Goal: Complete application form

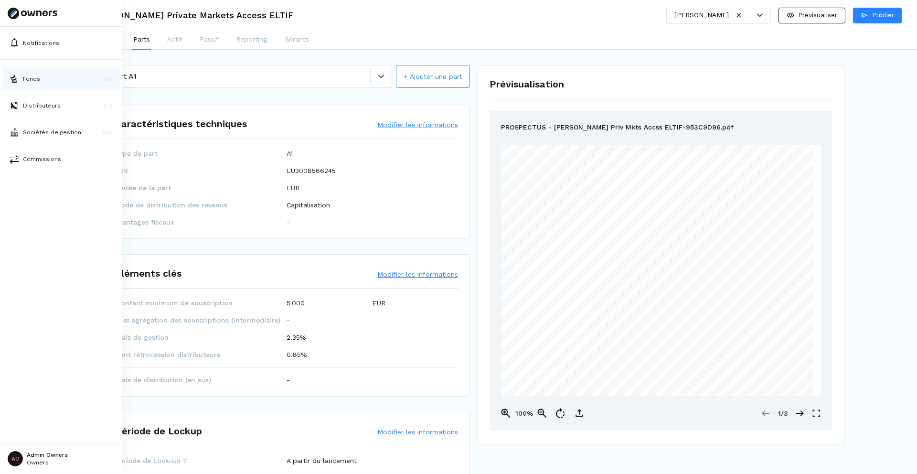
click at [24, 78] on p "Fonds" at bounding box center [31, 78] width 17 height 9
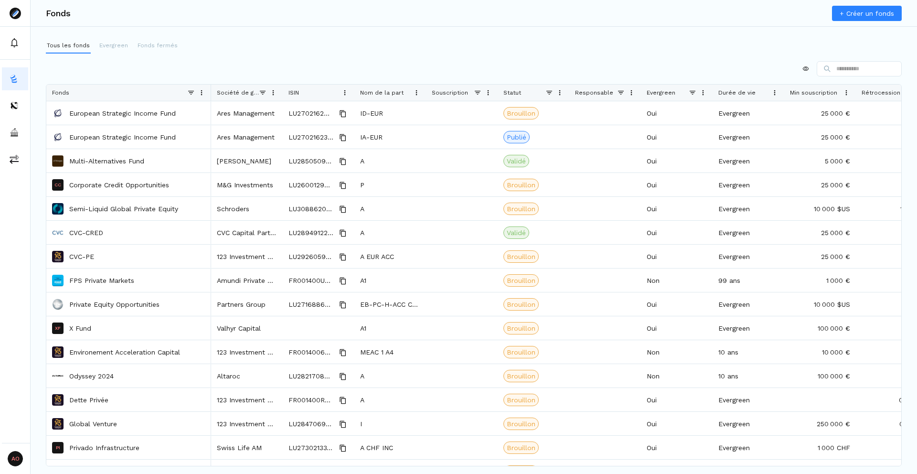
click at [851, 12] on link "+ Créer un fonds" at bounding box center [867, 13] width 70 height 15
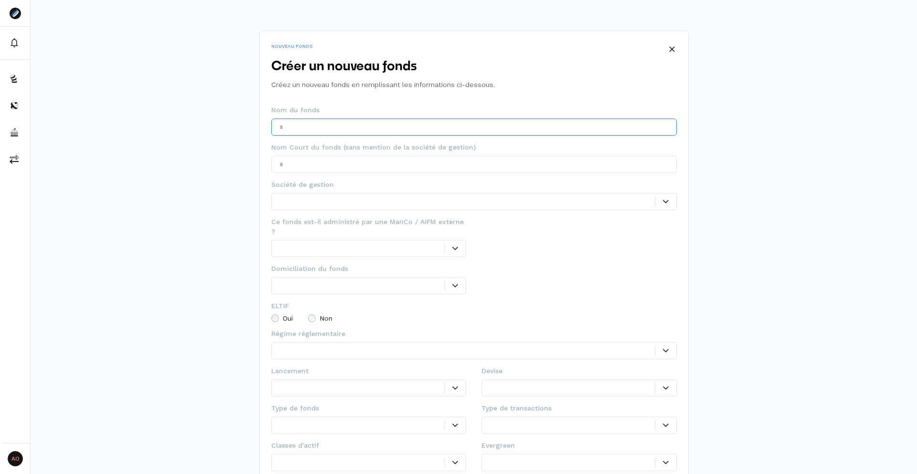
click at [334, 129] on input "text" at bounding box center [473, 126] width 405 height 17
click at [671, 46] on icon at bounding box center [672, 49] width 6 height 6
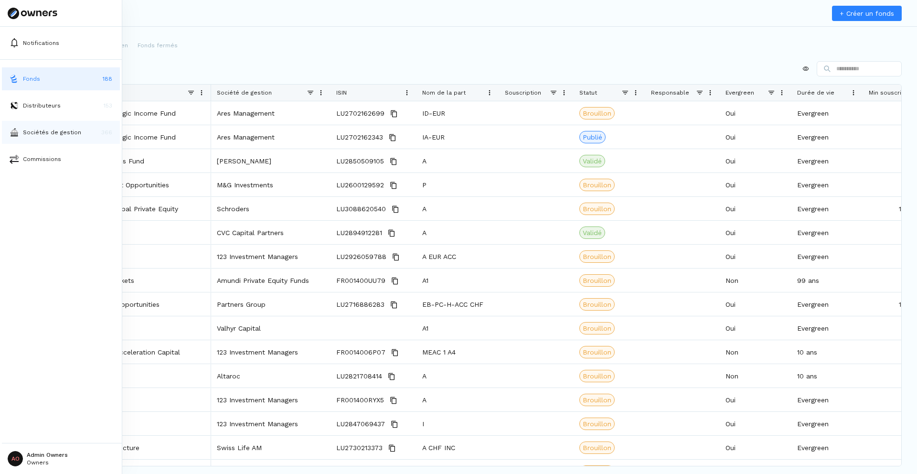
click at [30, 133] on p "Sociétés de gestion" at bounding box center [52, 132] width 58 height 9
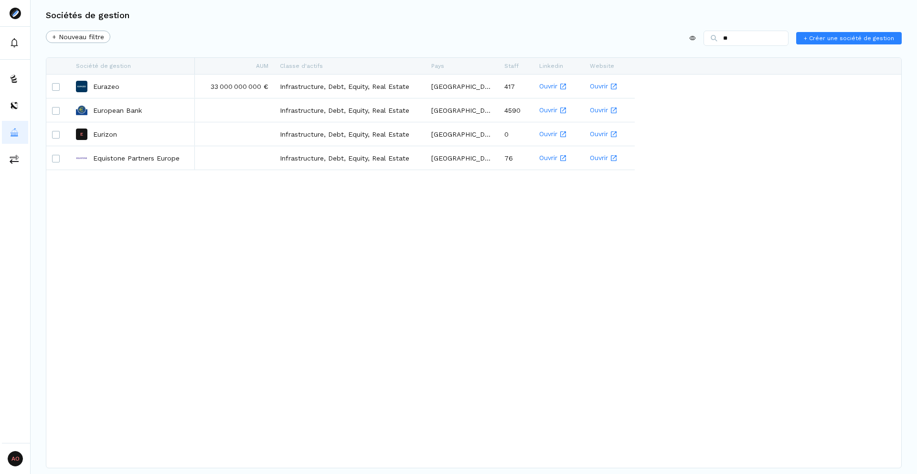
type input "*"
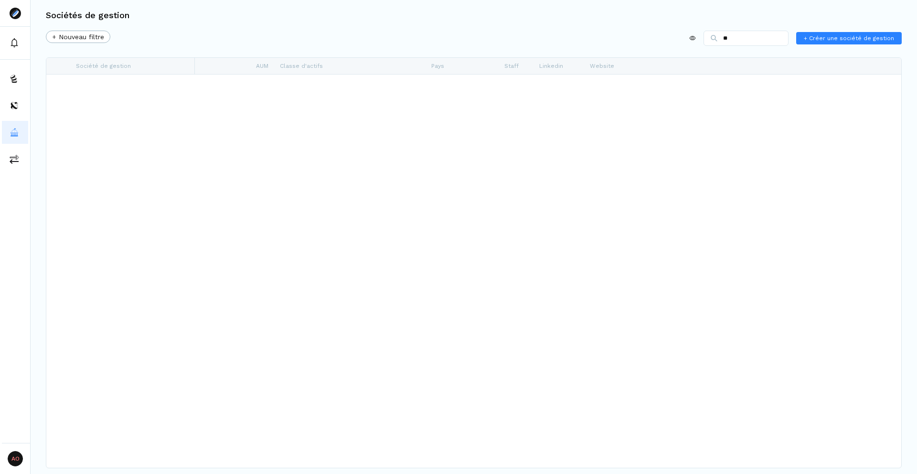
type input "*"
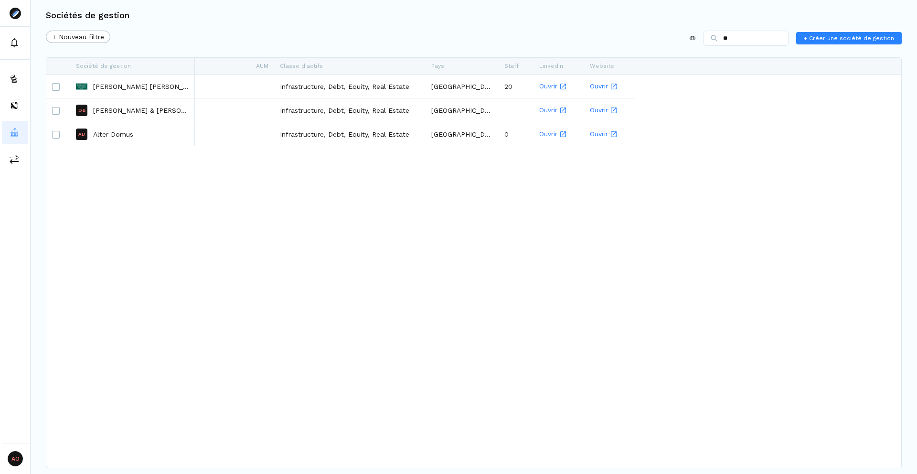
type input "*"
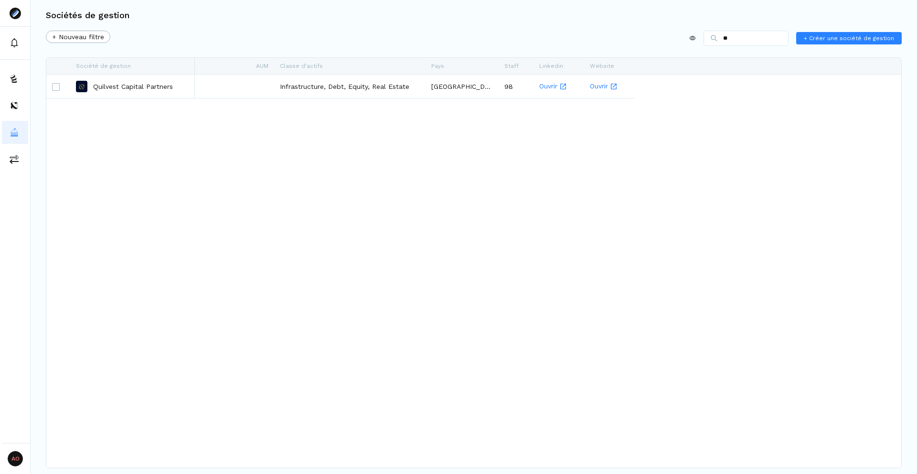
type input "*"
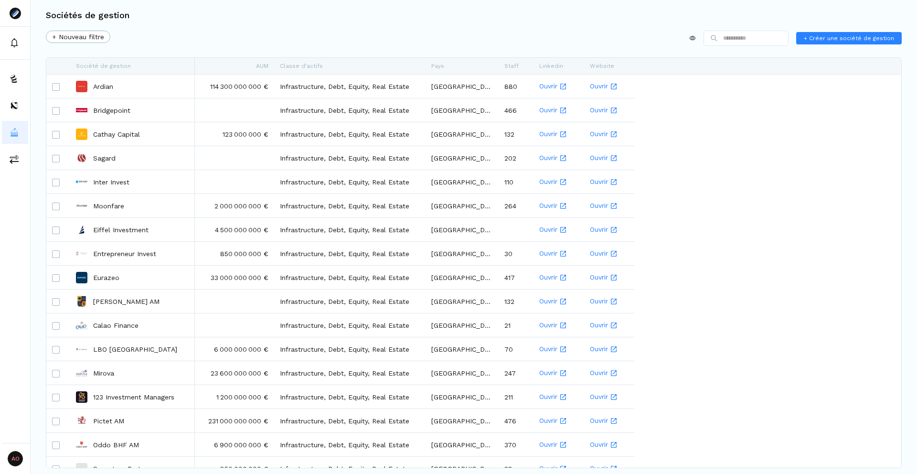
type input "*"
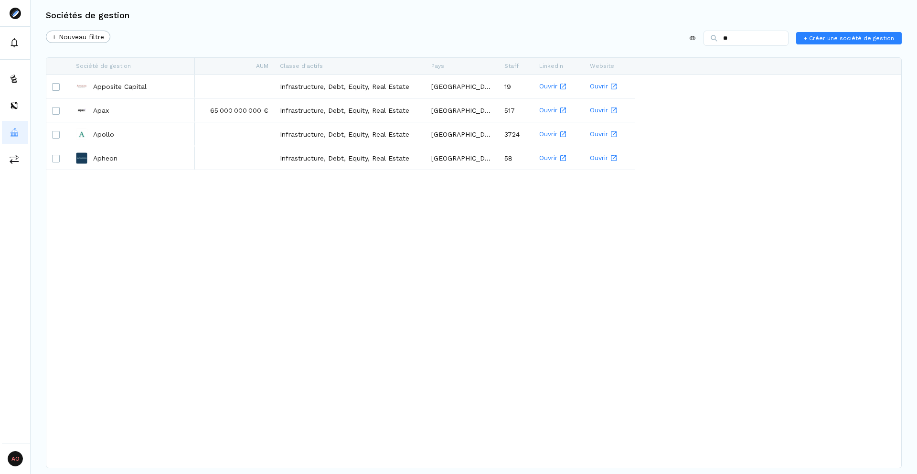
type input "*"
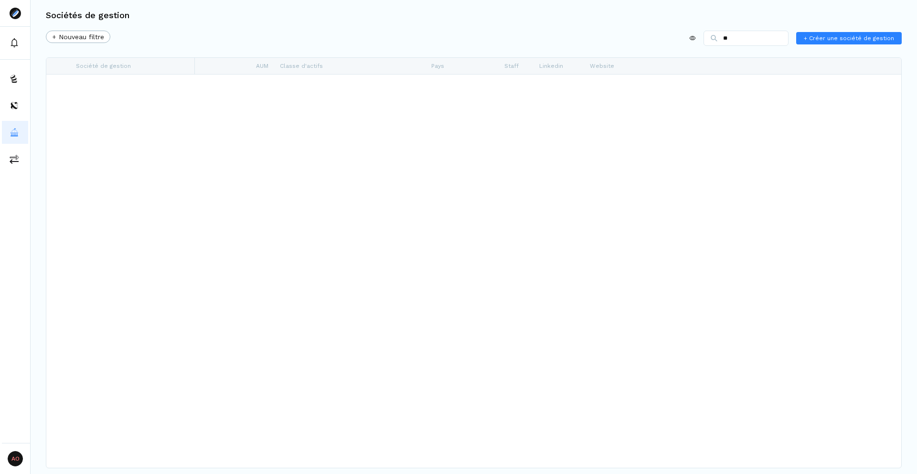
type input "*"
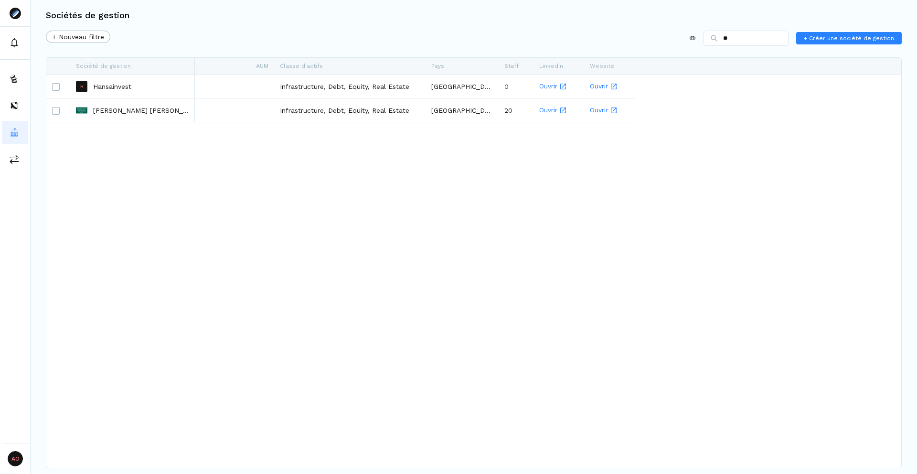
type input "*"
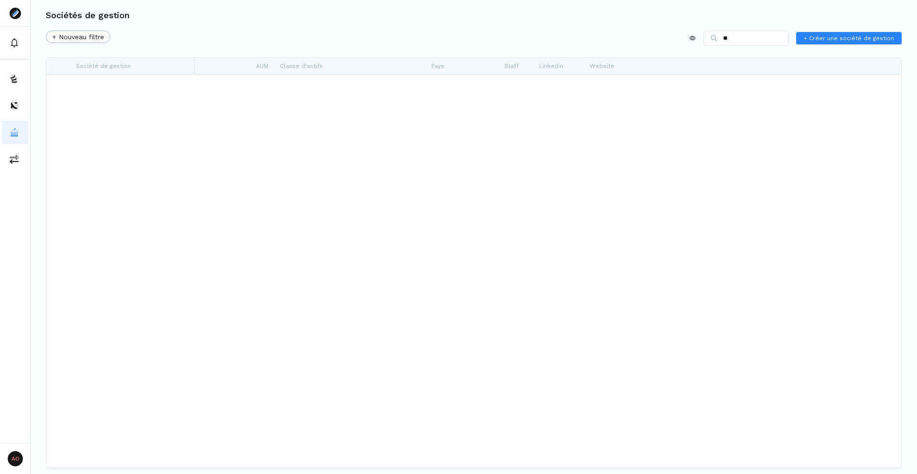
type input "*"
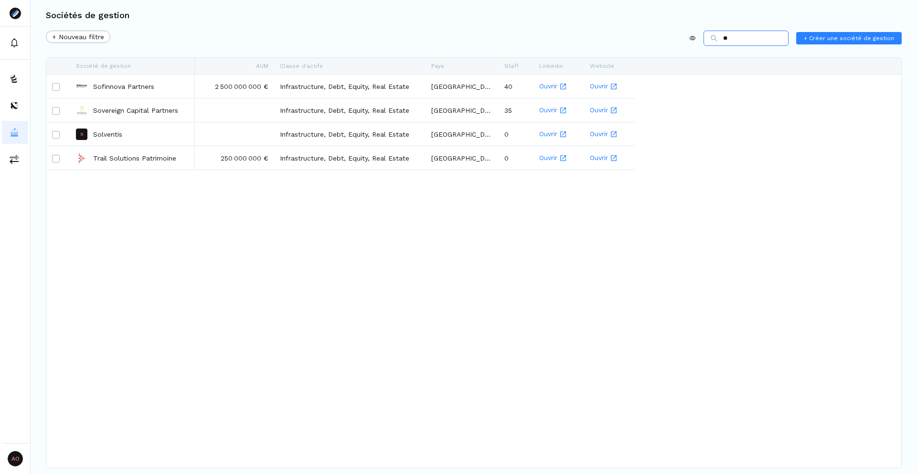
type input "*"
